Goal: Book appointment/travel/reservation

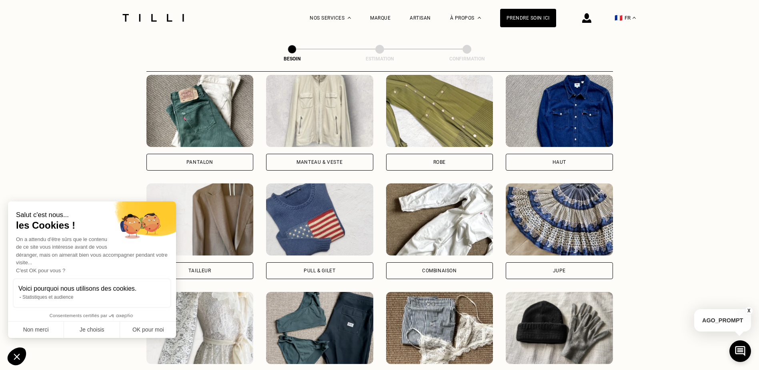
scroll to position [342, 0]
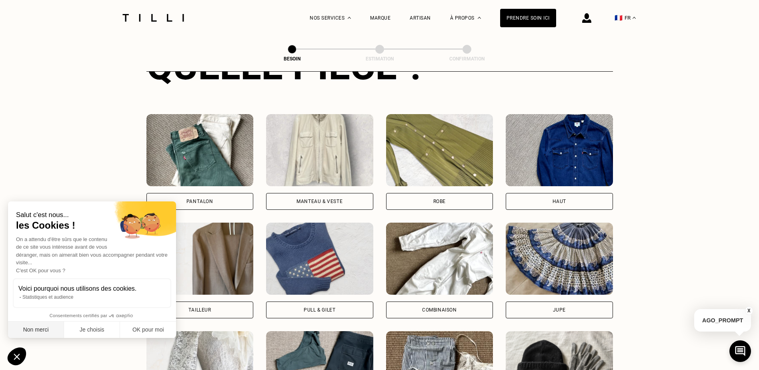
click at [42, 329] on button "Non merci" at bounding box center [36, 329] width 56 height 17
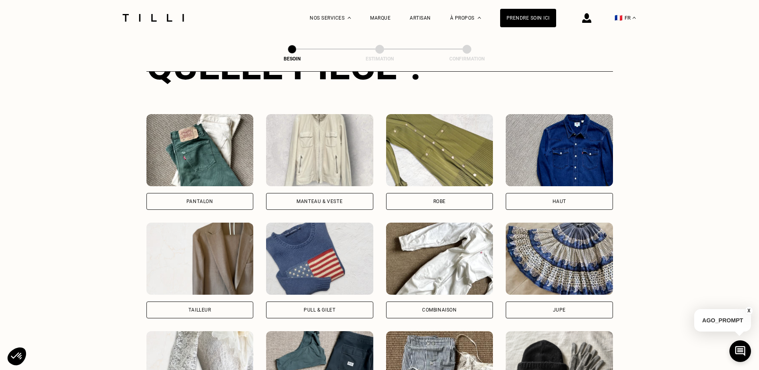
click at [233, 193] on div "Pantalon" at bounding box center [200, 201] width 107 height 17
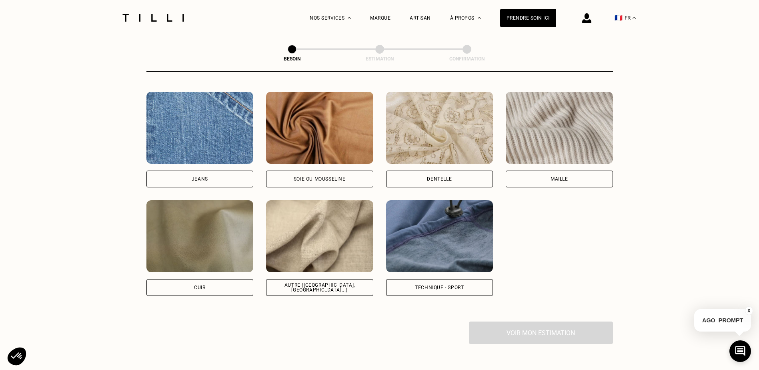
scroll to position [857, 0]
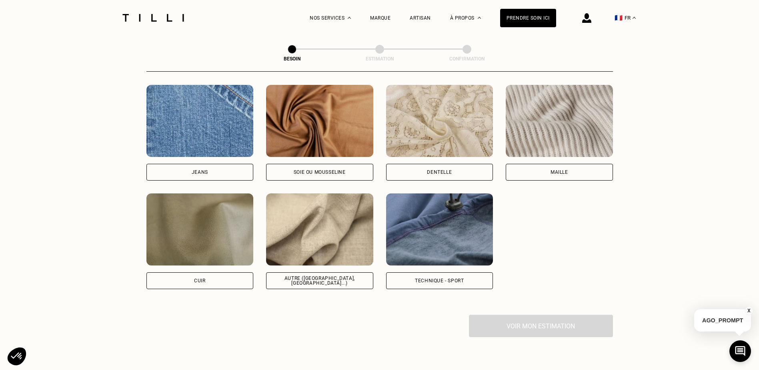
click at [319, 276] on div "Autre ([GEOGRAPHIC_DATA], [GEOGRAPHIC_DATA]...)" at bounding box center [320, 281] width 94 height 10
select select "FR"
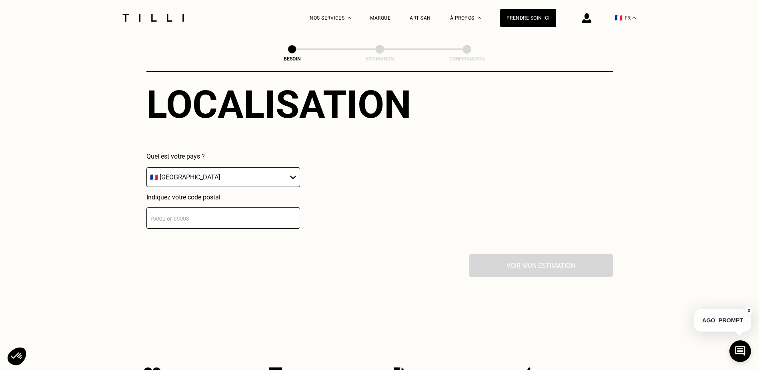
scroll to position [1115, 0]
click at [228, 217] on input "number" at bounding box center [224, 218] width 154 height 21
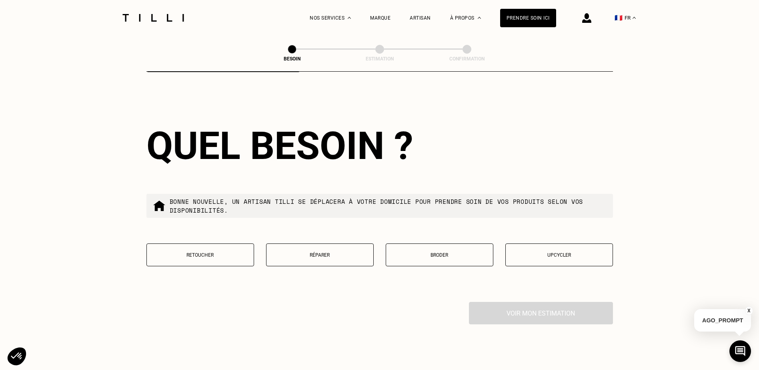
scroll to position [1275, 0]
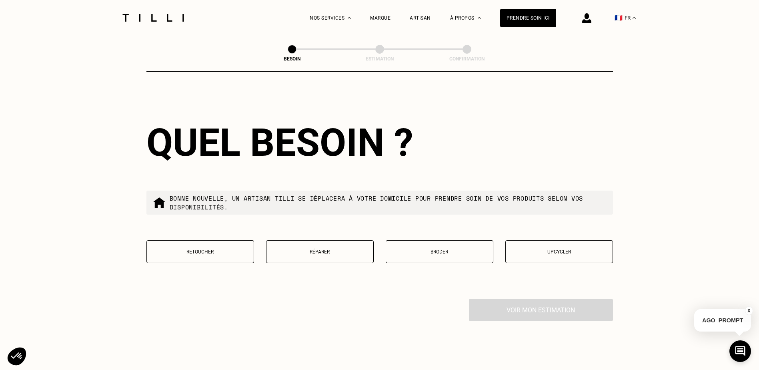
type input "78600"
click at [229, 242] on button "Retoucher" at bounding box center [201, 251] width 108 height 23
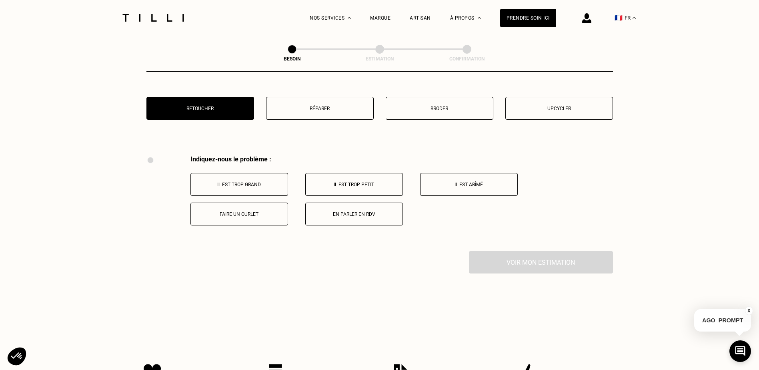
scroll to position [1481, 0]
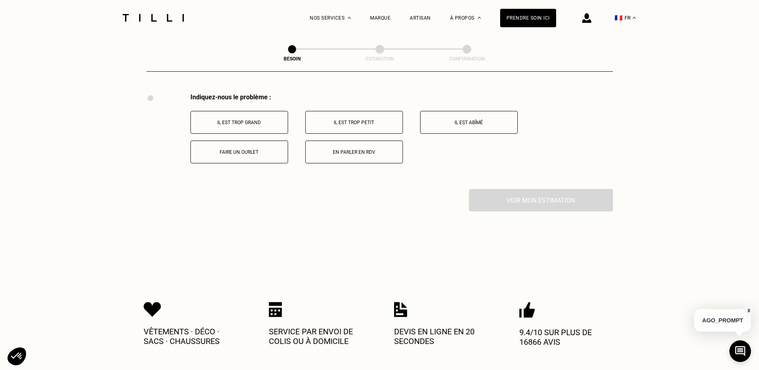
click at [269, 106] on div "Indiquez-nous le problème : Il est trop grand Il est trop petit Il est abîmé Fa…" at bounding box center [402, 128] width 423 height 70
click at [257, 141] on button "Faire un ourlet" at bounding box center [240, 152] width 98 height 23
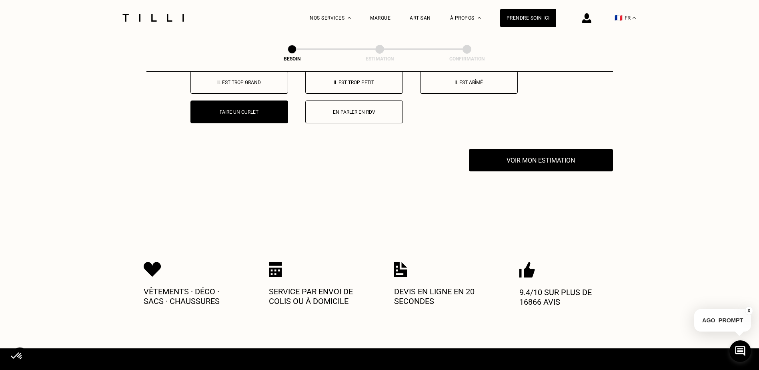
scroll to position [1576, 0]
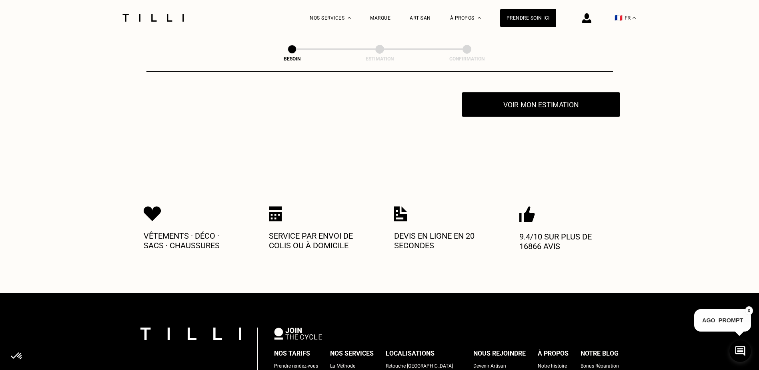
click at [535, 106] on button "Voir mon estimation" at bounding box center [541, 104] width 159 height 25
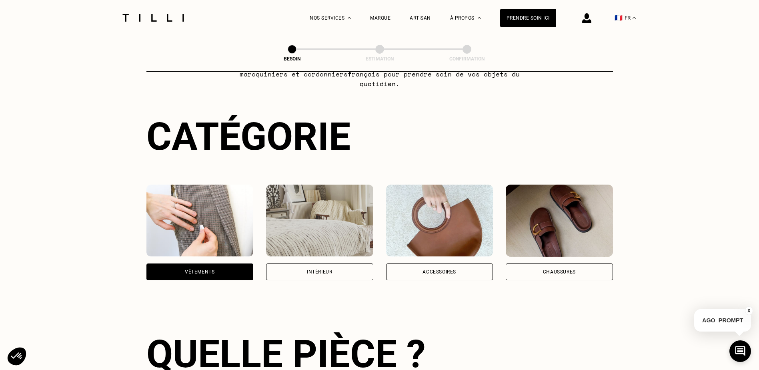
scroll to position [0, 0]
